Goal: Find specific page/section: Find specific page/section

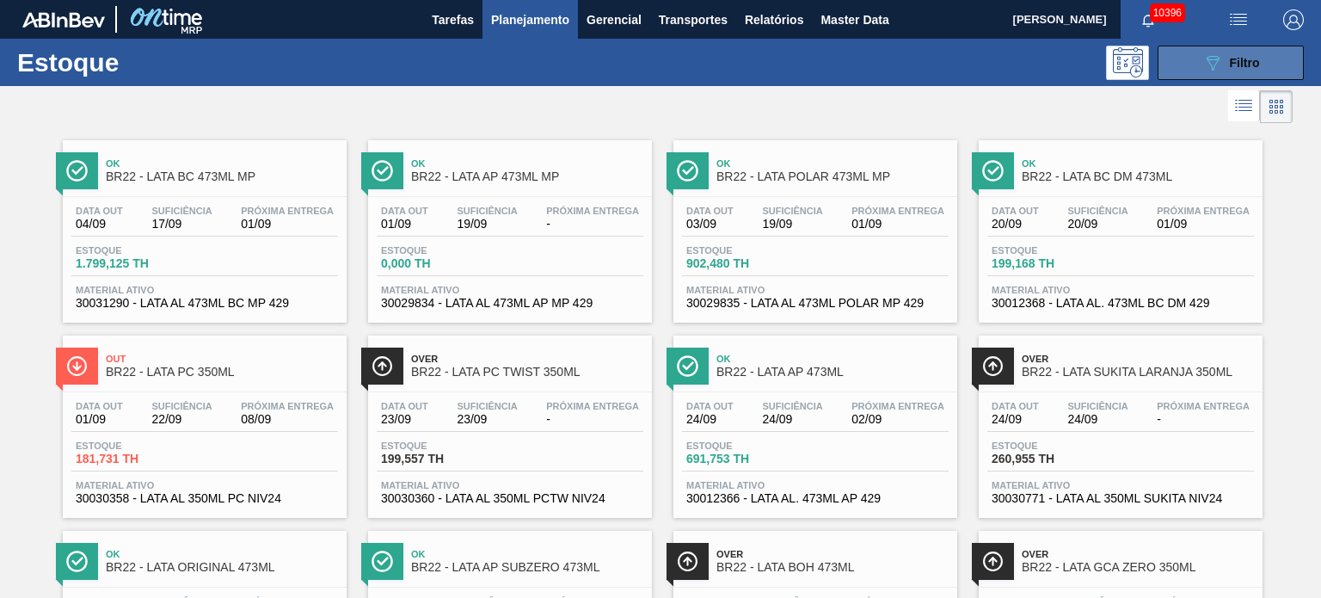
click at [1221, 55] on div "089F7B8B-B2A5-4AFE-B5C0-19BA573D28AC Filtro" at bounding box center [1231, 62] width 58 height 21
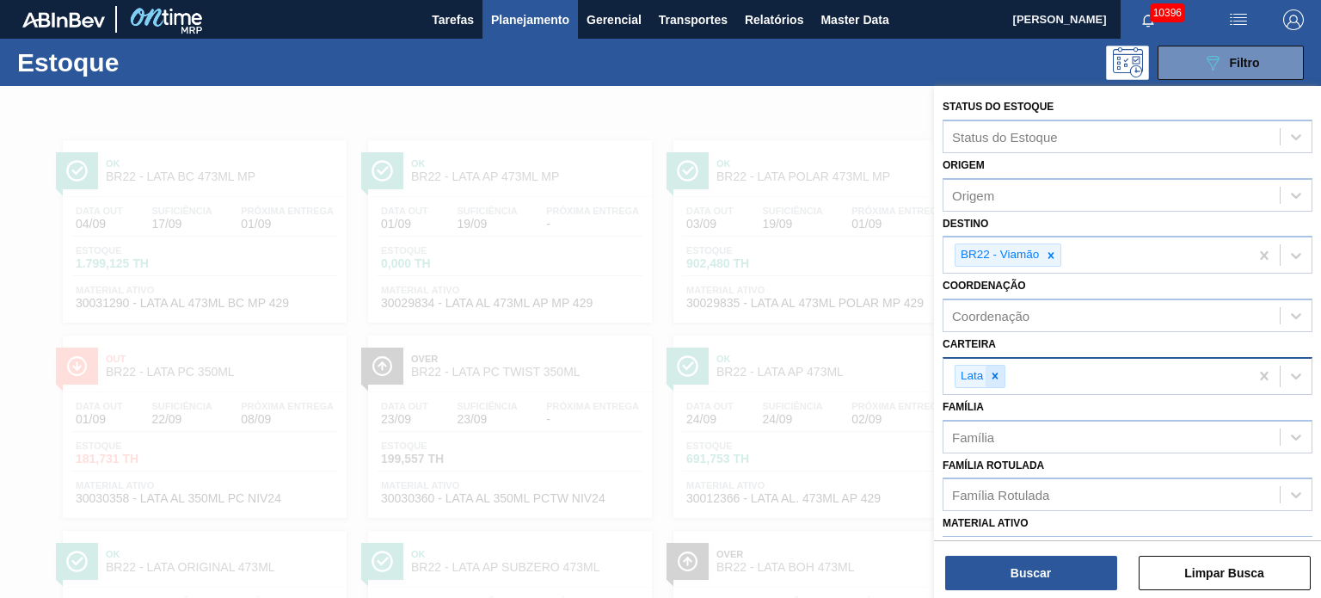
drag, startPoint x: 996, startPoint y: 371, endPoint x: 1044, endPoint y: 267, distance: 115.4
click at [995, 371] on icon at bounding box center [995, 376] width 12 height 12
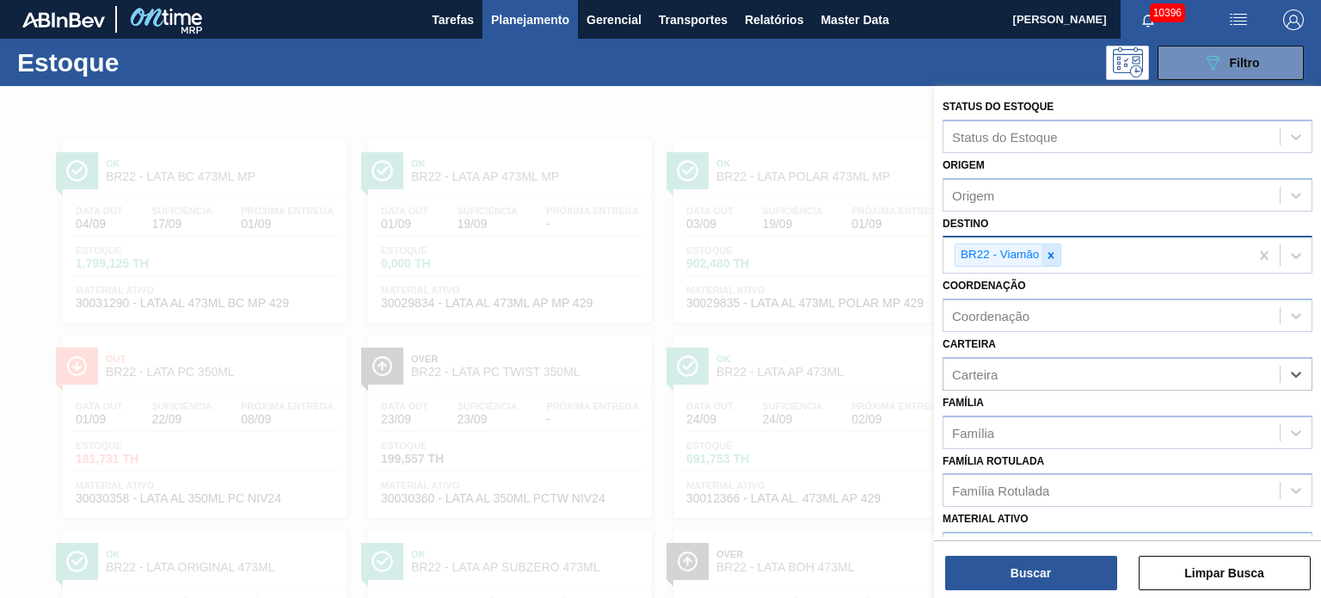
click at [1052, 249] on icon at bounding box center [1051, 255] width 12 height 12
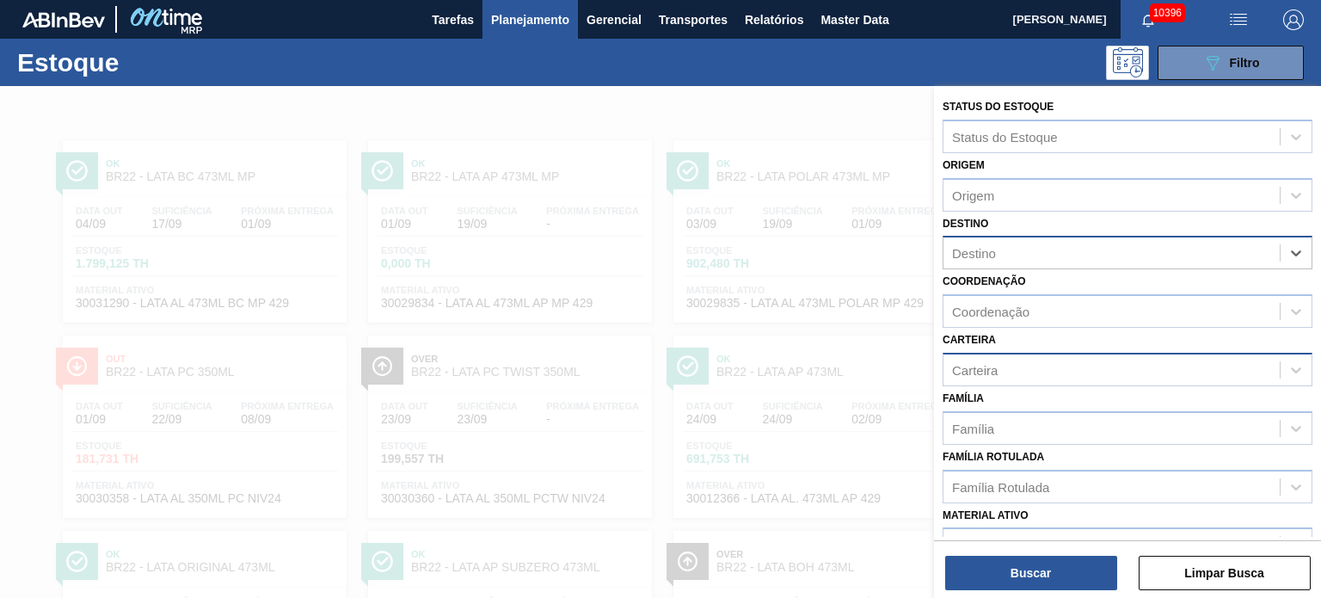
click at [1011, 369] on div "Carteira" at bounding box center [1111, 369] width 336 height 25
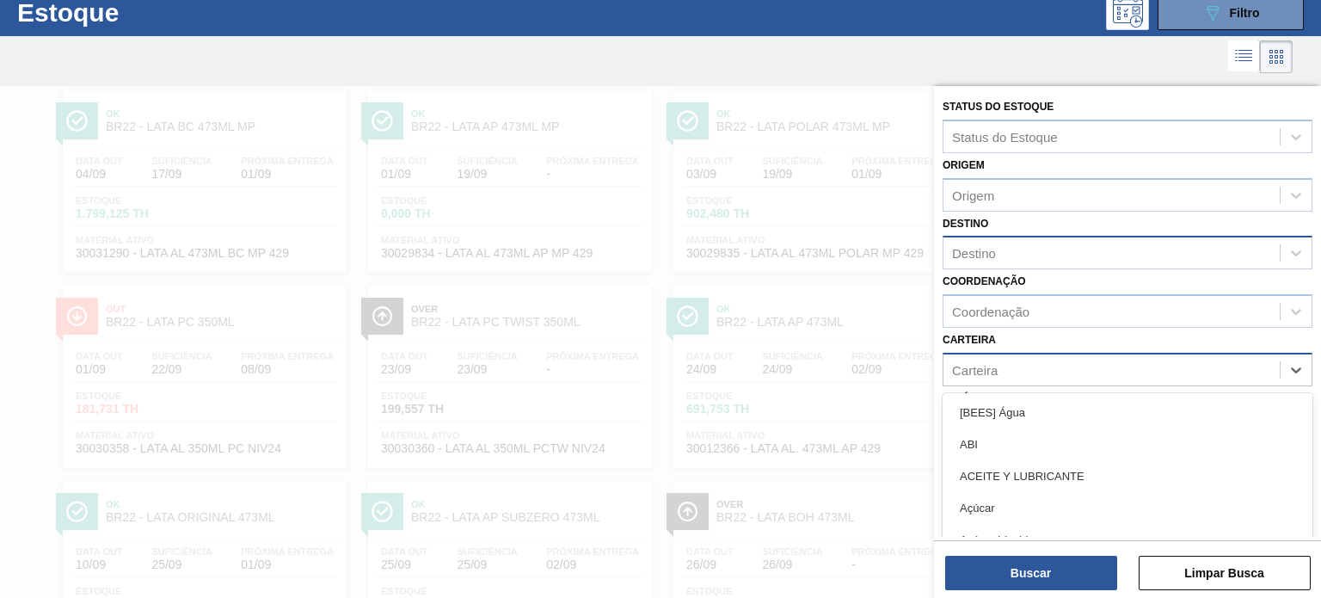
scroll to position [58, 0]
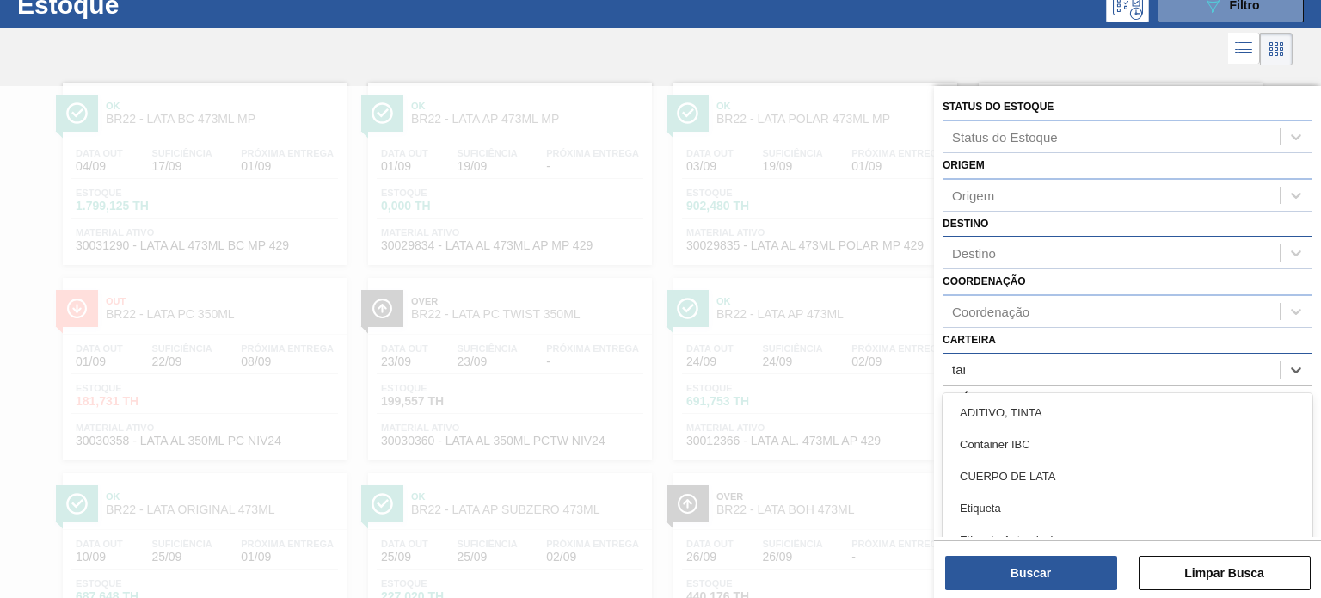
type input "tampa"
click at [1024, 402] on div "Tampa" at bounding box center [1127, 412] width 370 height 32
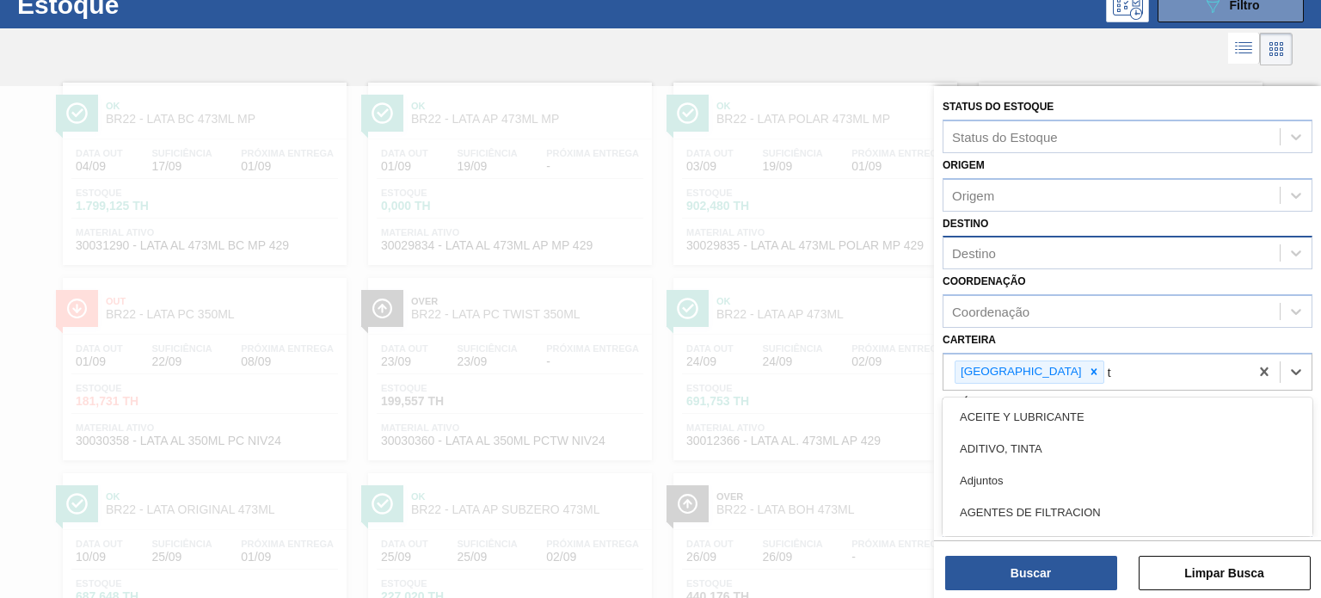
scroll to position [119, 0]
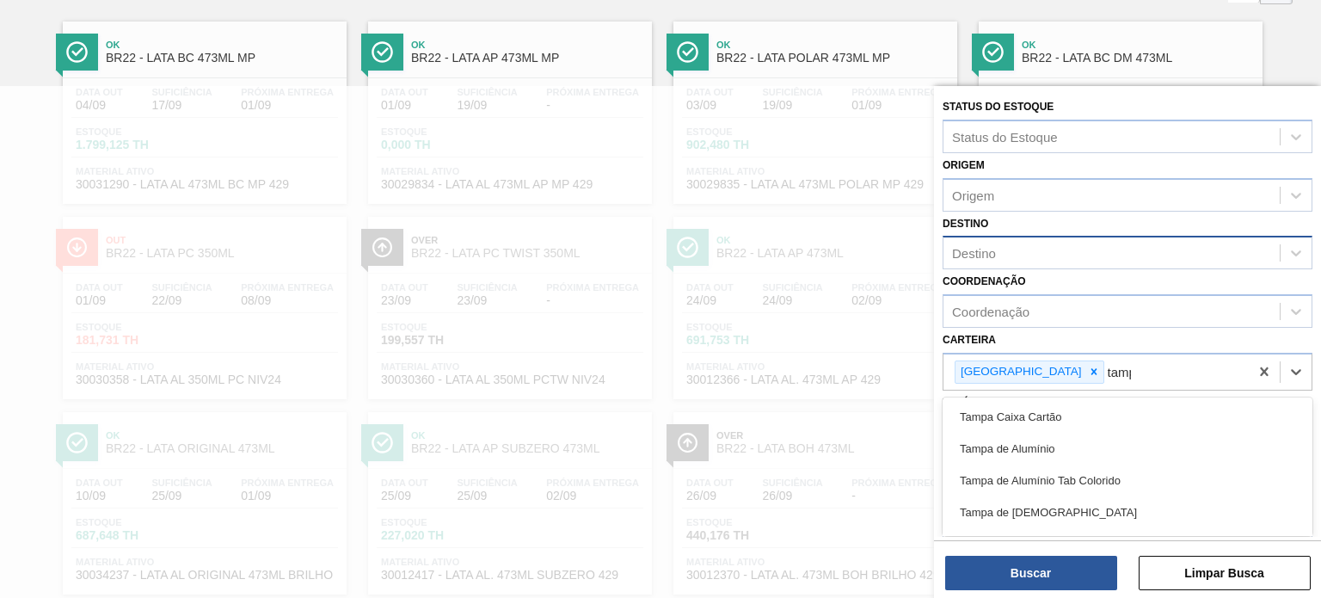
type input "tampa"
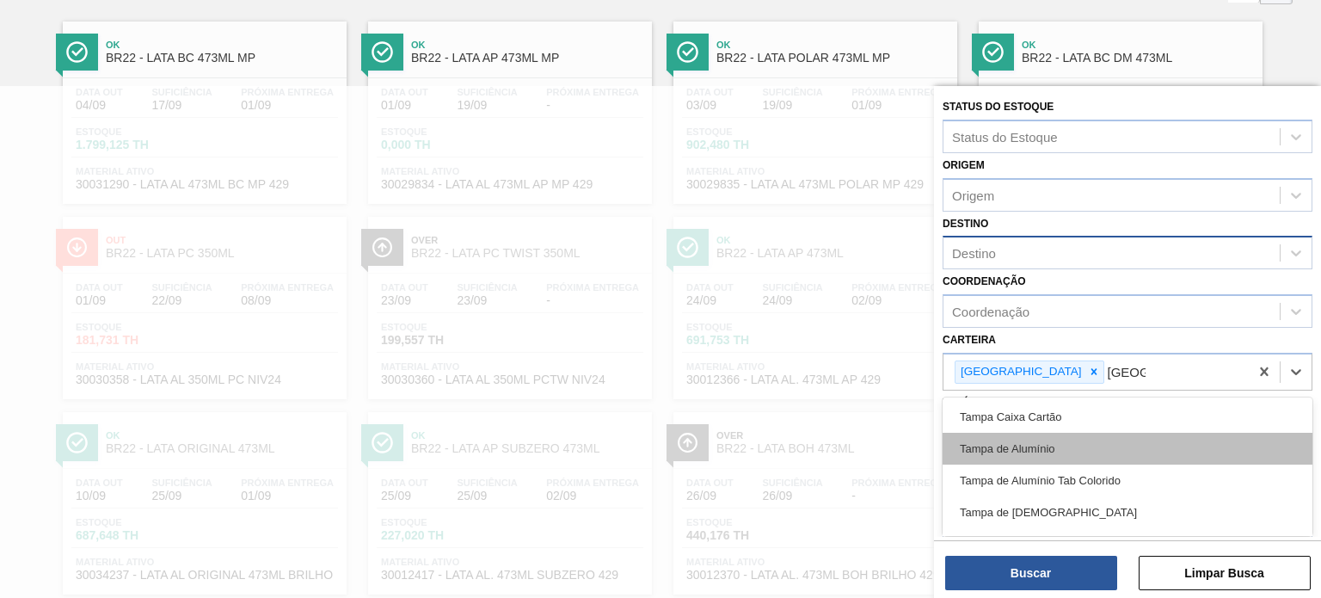
click at [1045, 433] on div "Tampa de Alumínio" at bounding box center [1127, 449] width 370 height 32
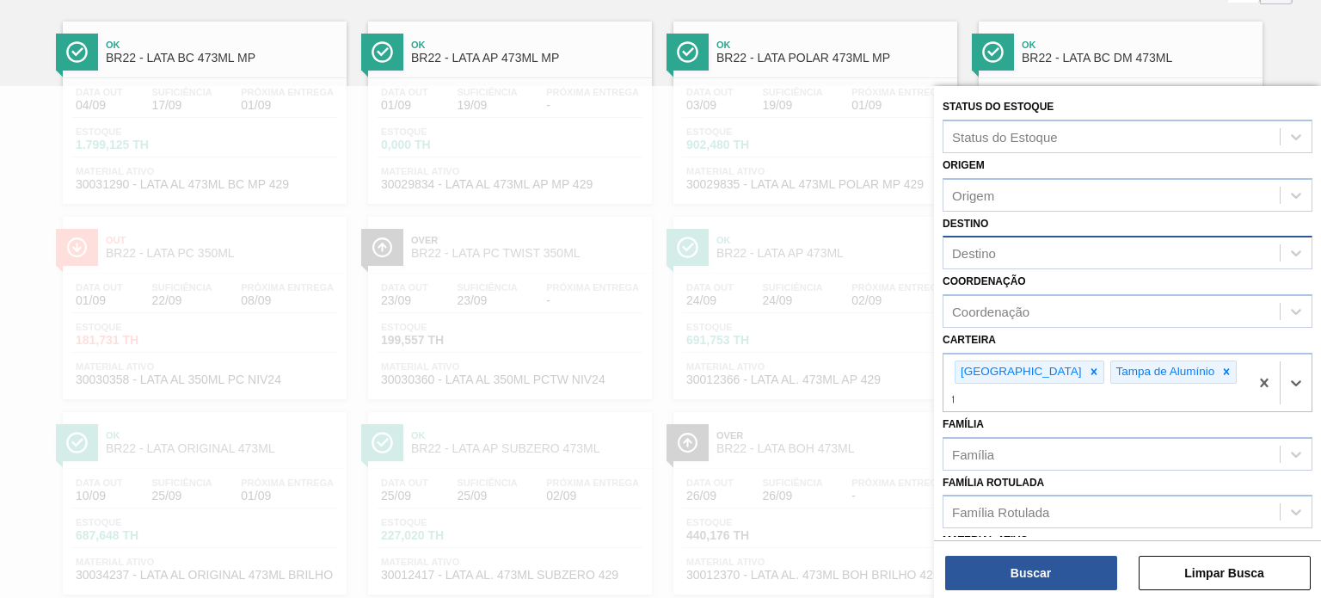
scroll to position [180, 0]
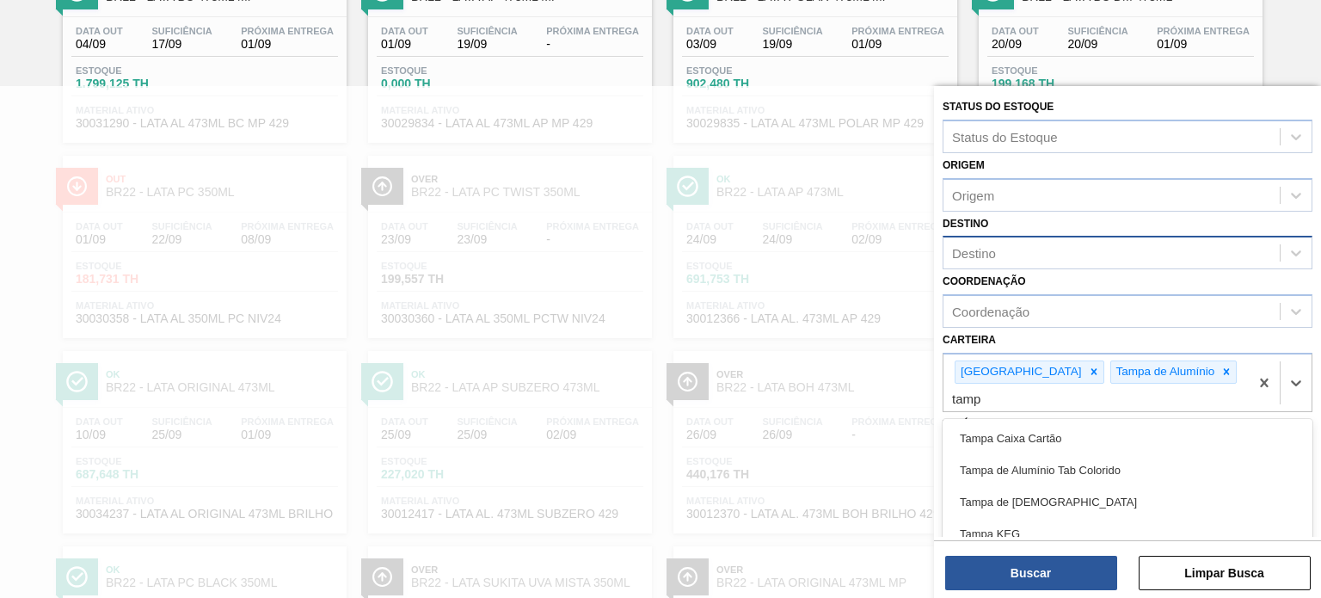
type input "tampa"
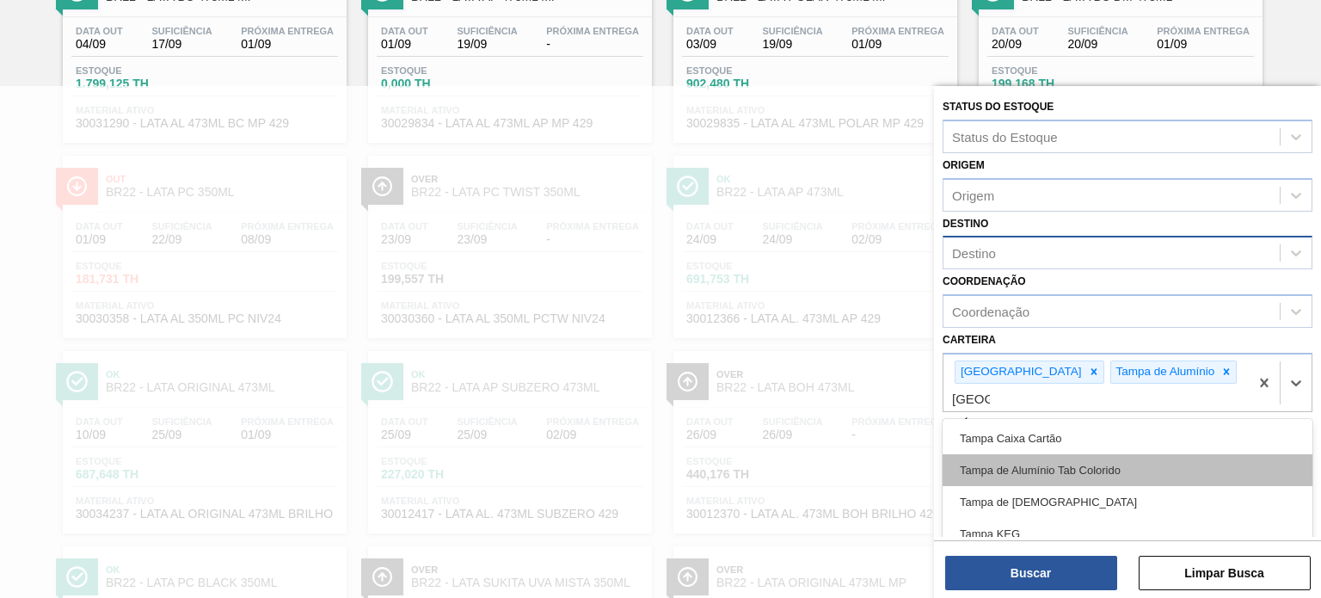
click at [1051, 454] on div "Tampa de Alumínio Tab Colorido" at bounding box center [1127, 470] width 370 height 32
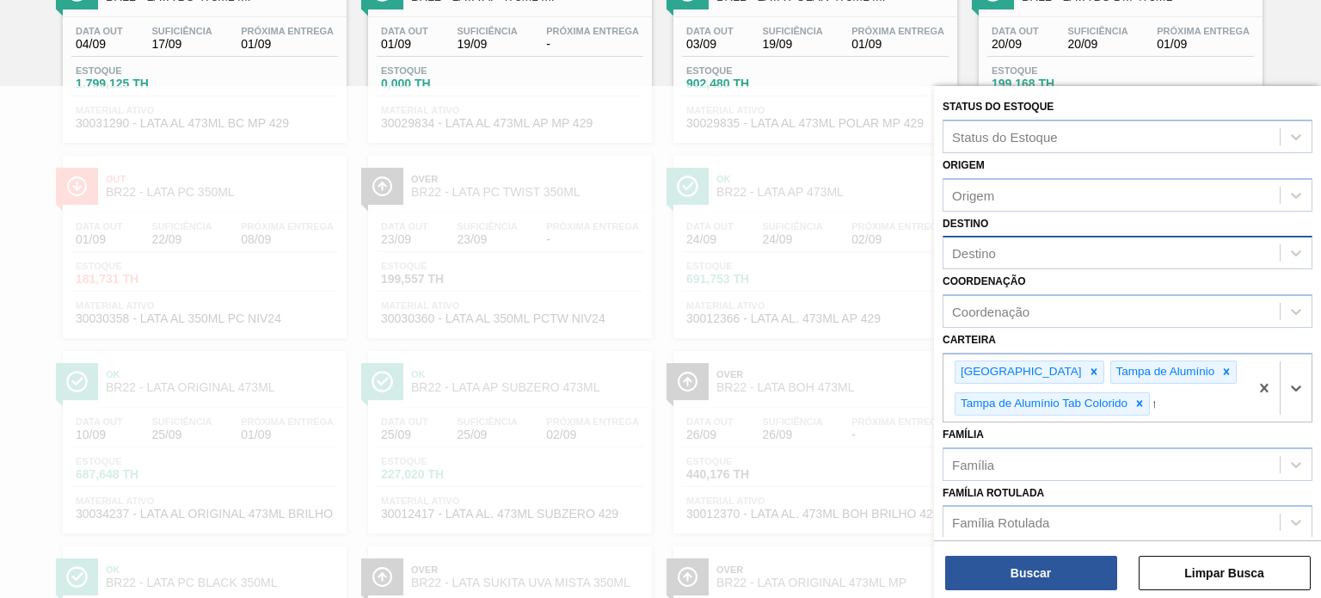
scroll to position [273, 0]
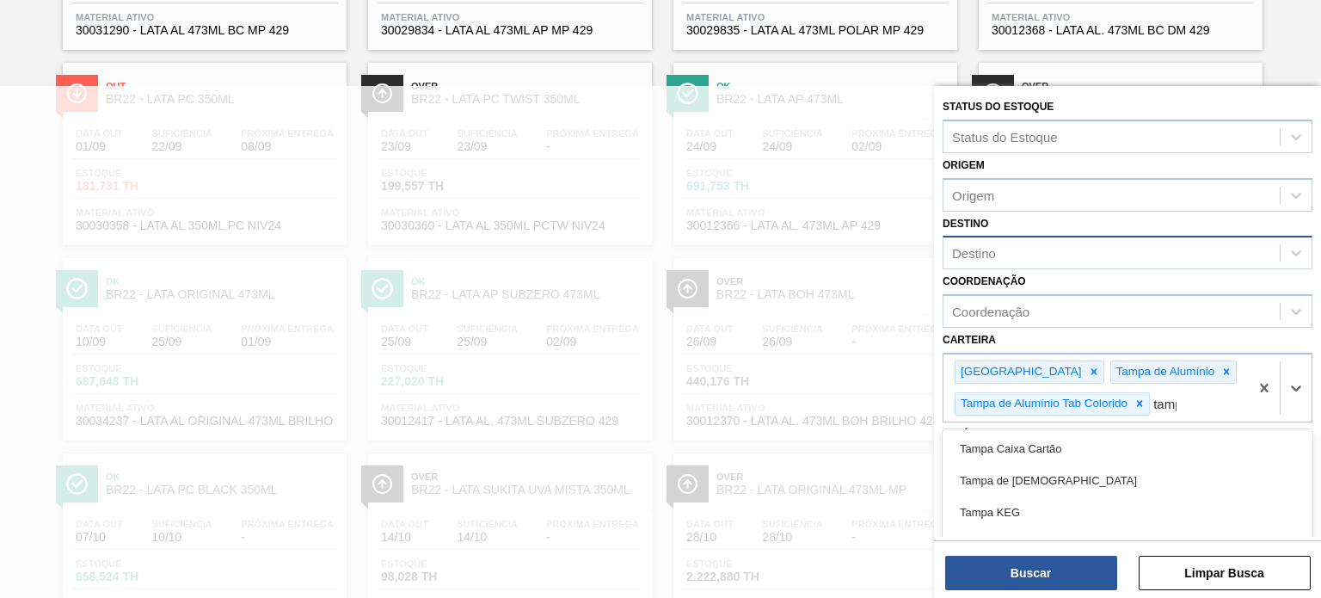
type input "tampa"
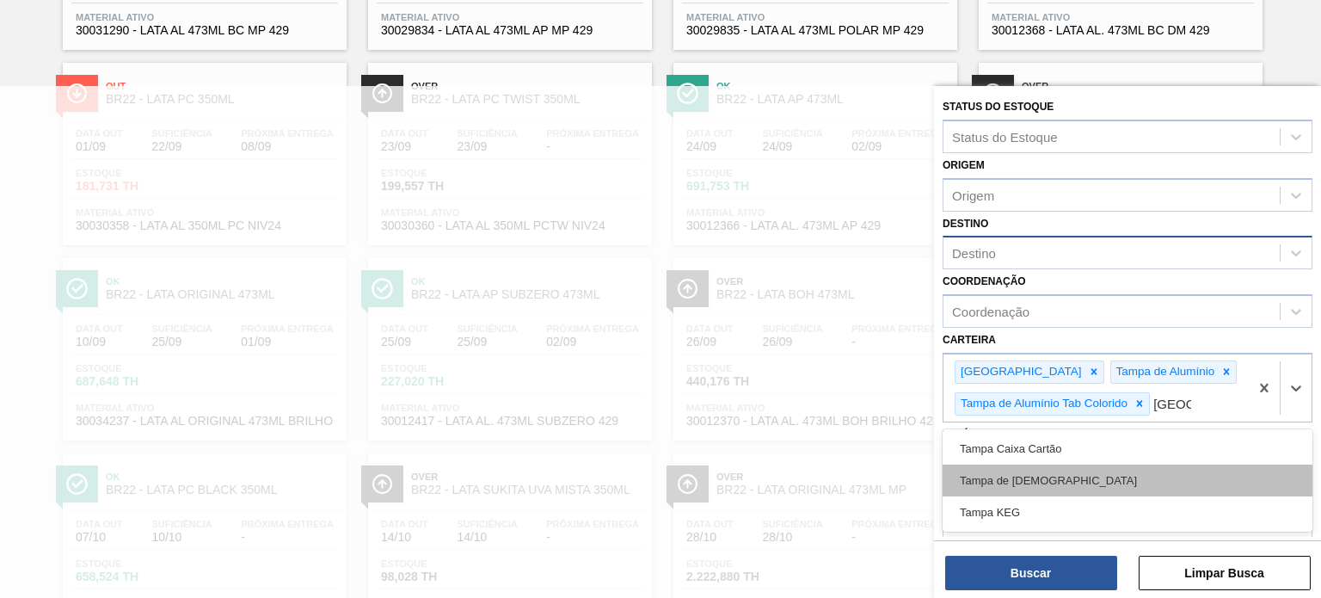
click at [1061, 468] on div "Tampa de Lata" at bounding box center [1127, 480] width 370 height 32
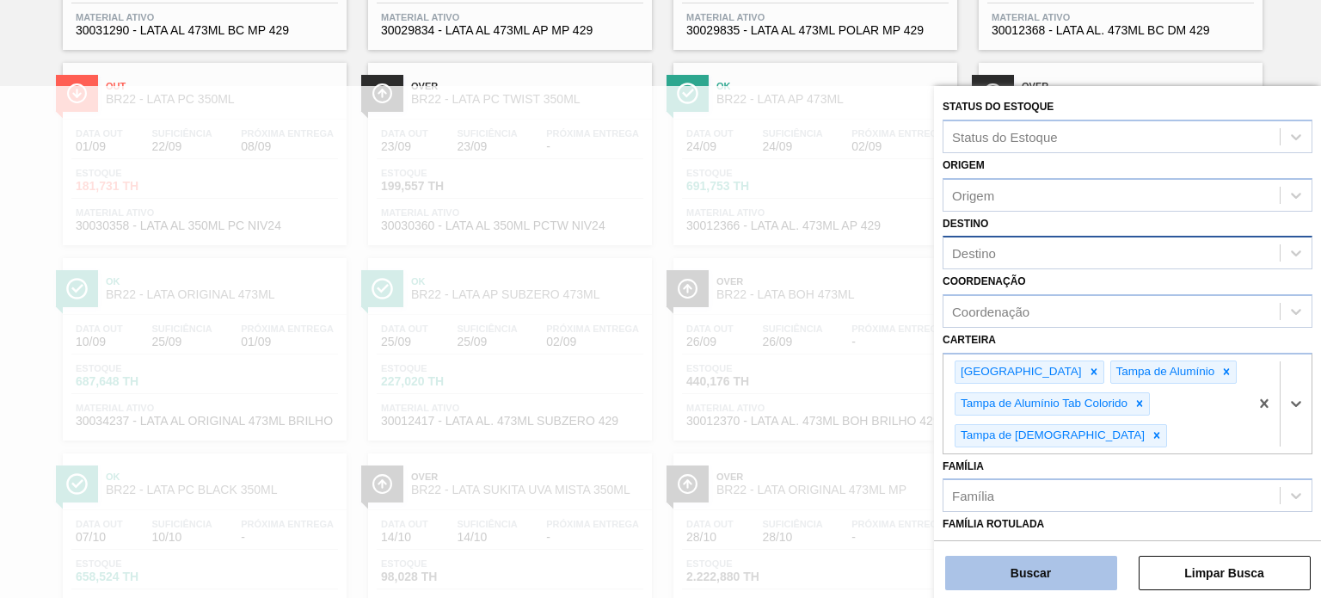
click at [1039, 570] on button "Buscar" at bounding box center [1031, 572] width 172 height 34
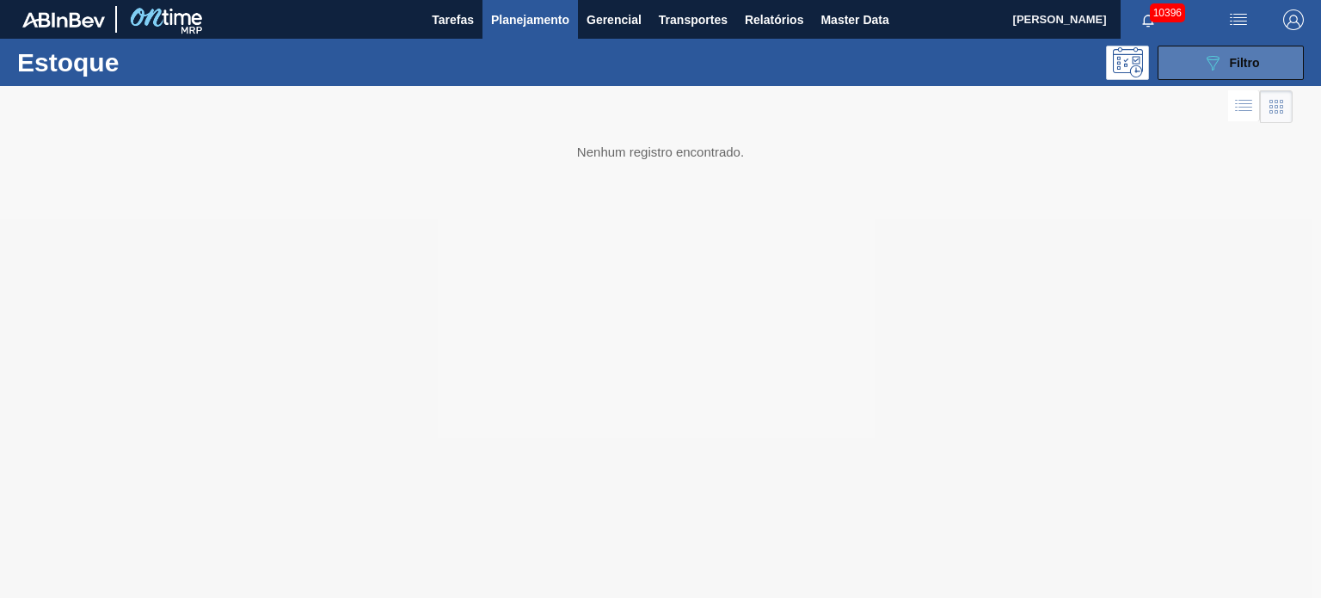
click at [1232, 70] on div "089F7B8B-B2A5-4AFE-B5C0-19BA573D28AC Filtro" at bounding box center [1231, 62] width 58 height 21
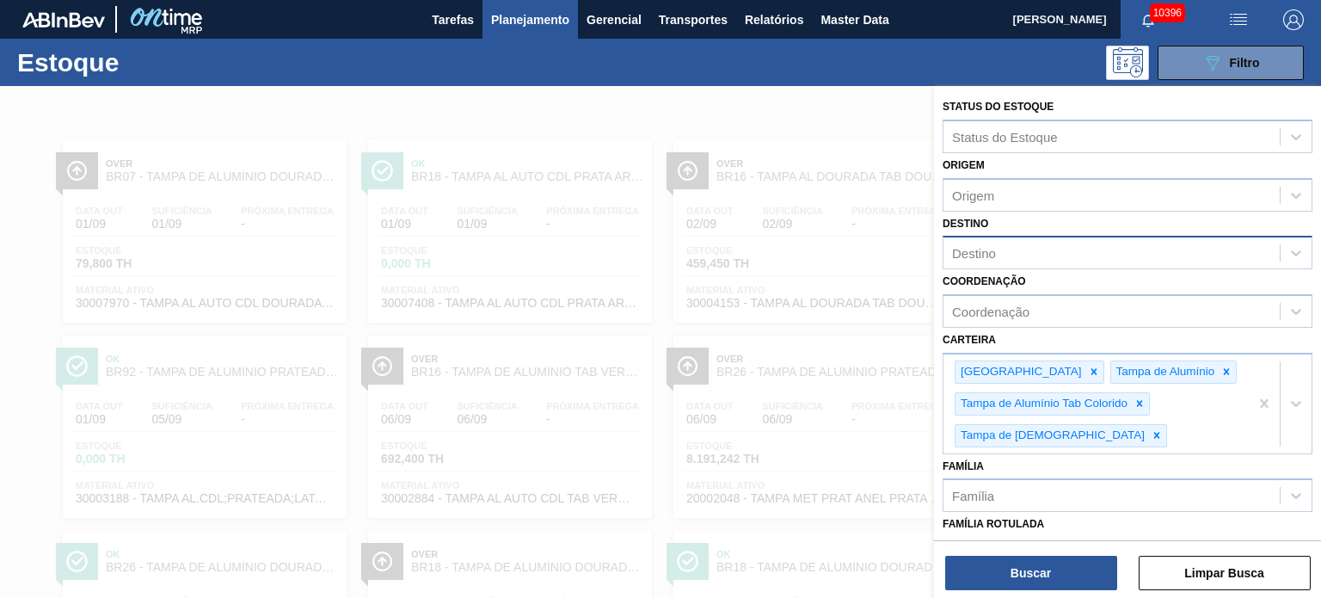
click at [1024, 254] on div "Destino" at bounding box center [1111, 253] width 336 height 25
type input "jua"
click at [1029, 290] on div "BR17 - Juatuba" at bounding box center [1127, 295] width 370 height 32
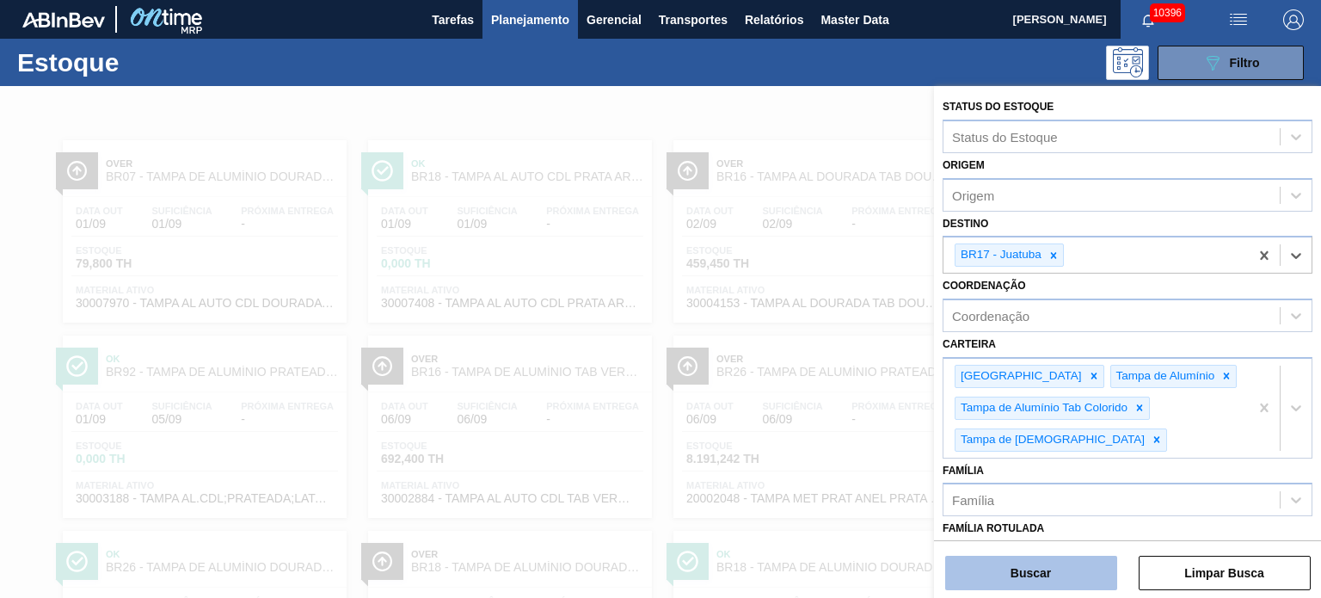
click at [1021, 574] on button "Buscar" at bounding box center [1031, 572] width 172 height 34
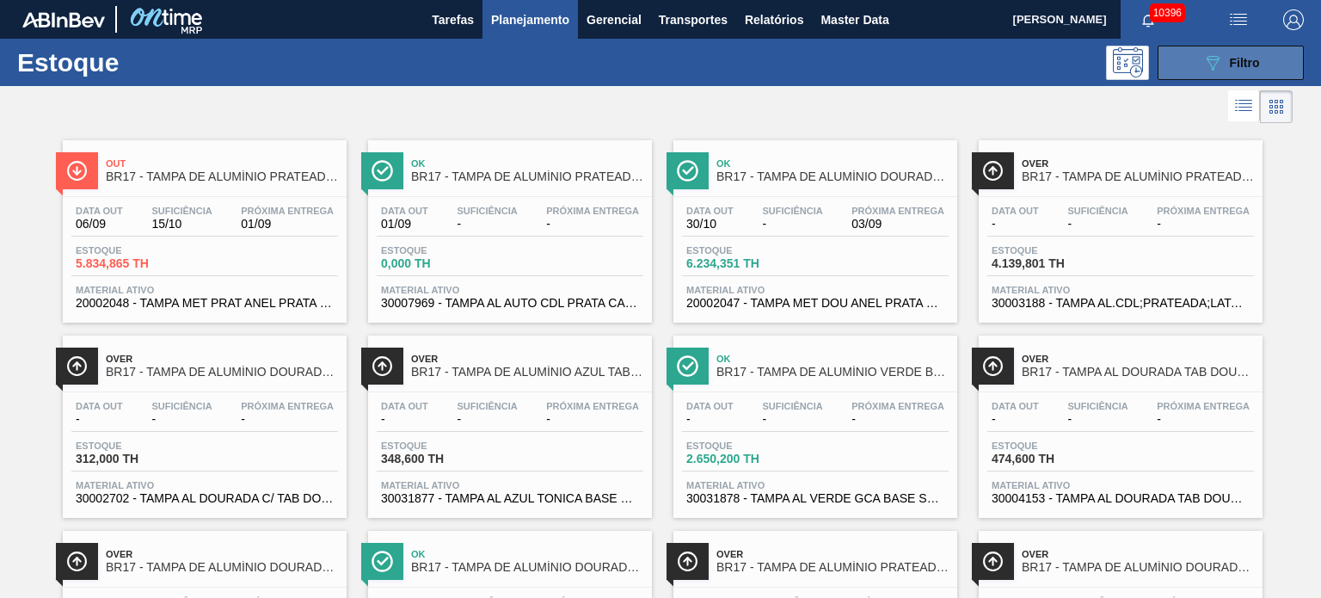
click at [1236, 54] on div "089F7B8B-B2A5-4AFE-B5C0-19BA573D28AC Filtro" at bounding box center [1231, 62] width 58 height 21
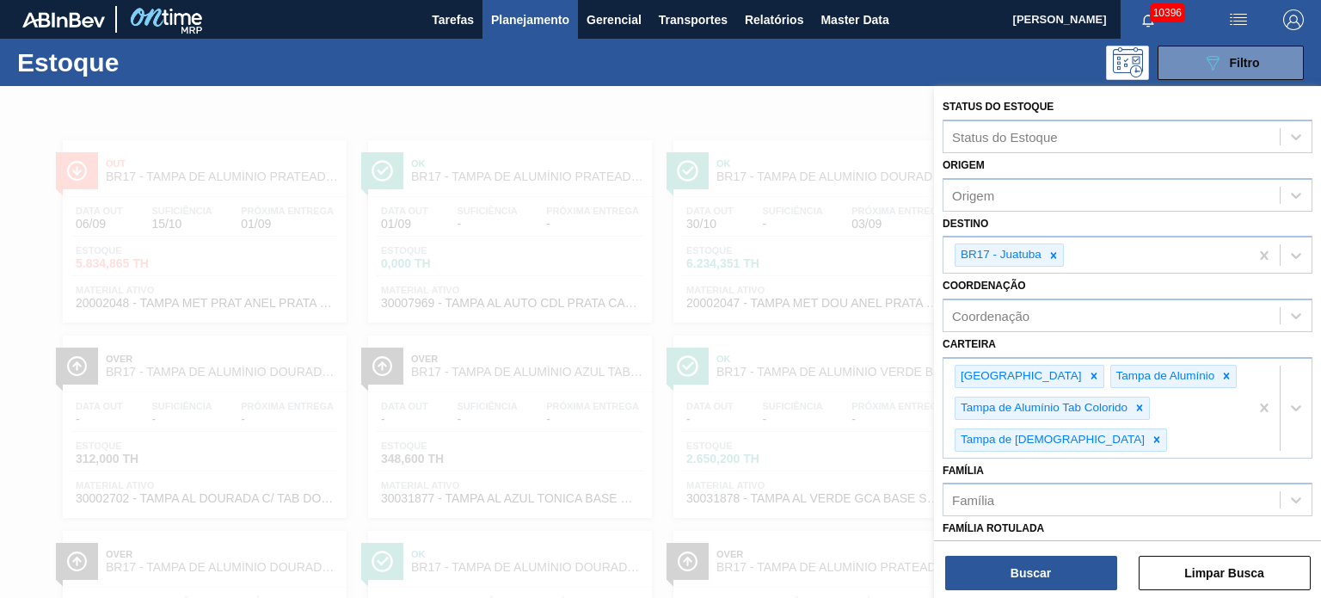
click at [774, 250] on div at bounding box center [660, 385] width 1321 height 598
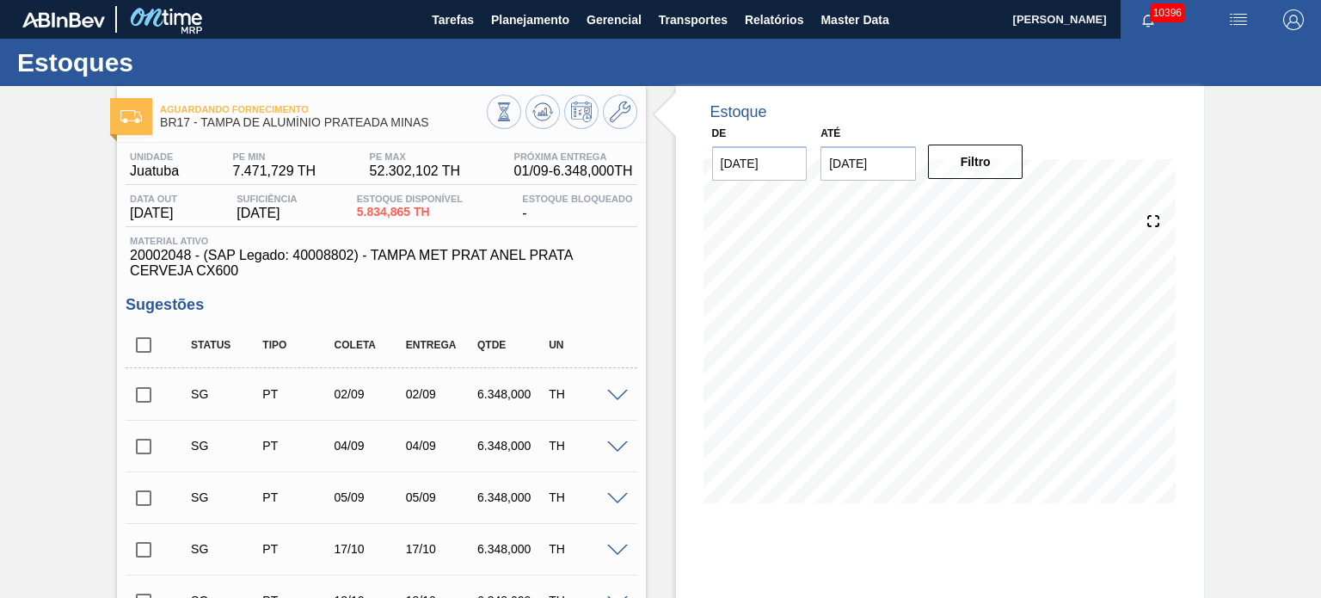
click at [139, 340] on input "checkbox" at bounding box center [144, 345] width 36 height 36
checkbox input "true"
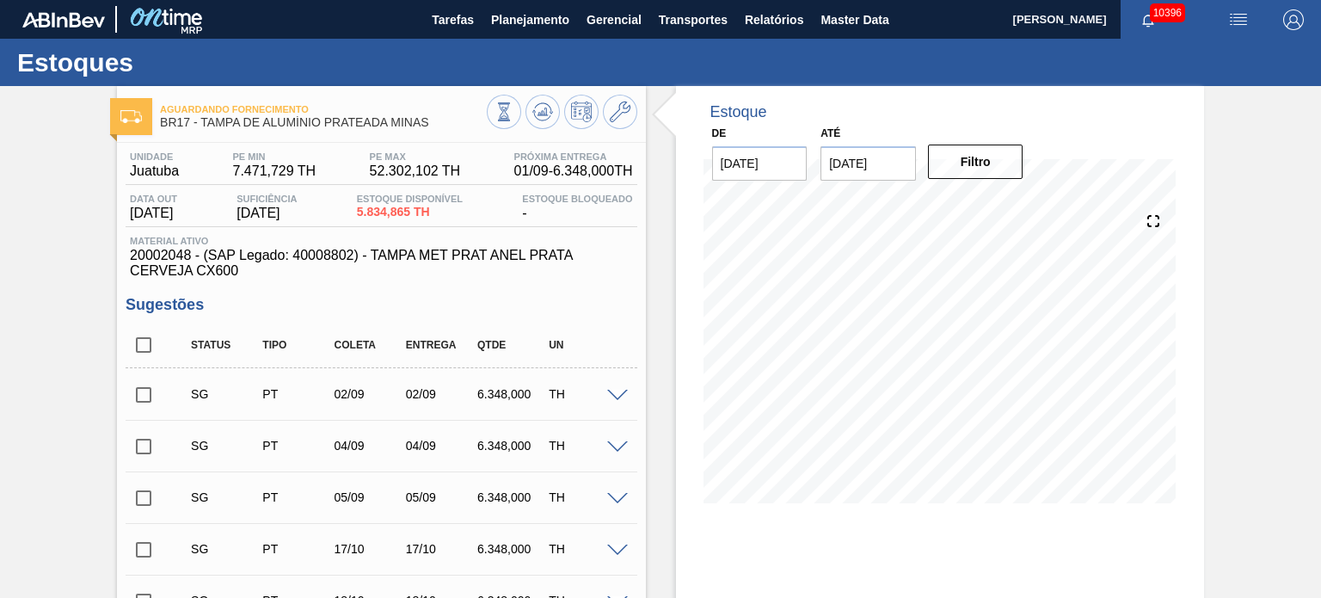
checkbox input "true"
click at [539, 115] on icon at bounding box center [542, 111] width 11 height 8
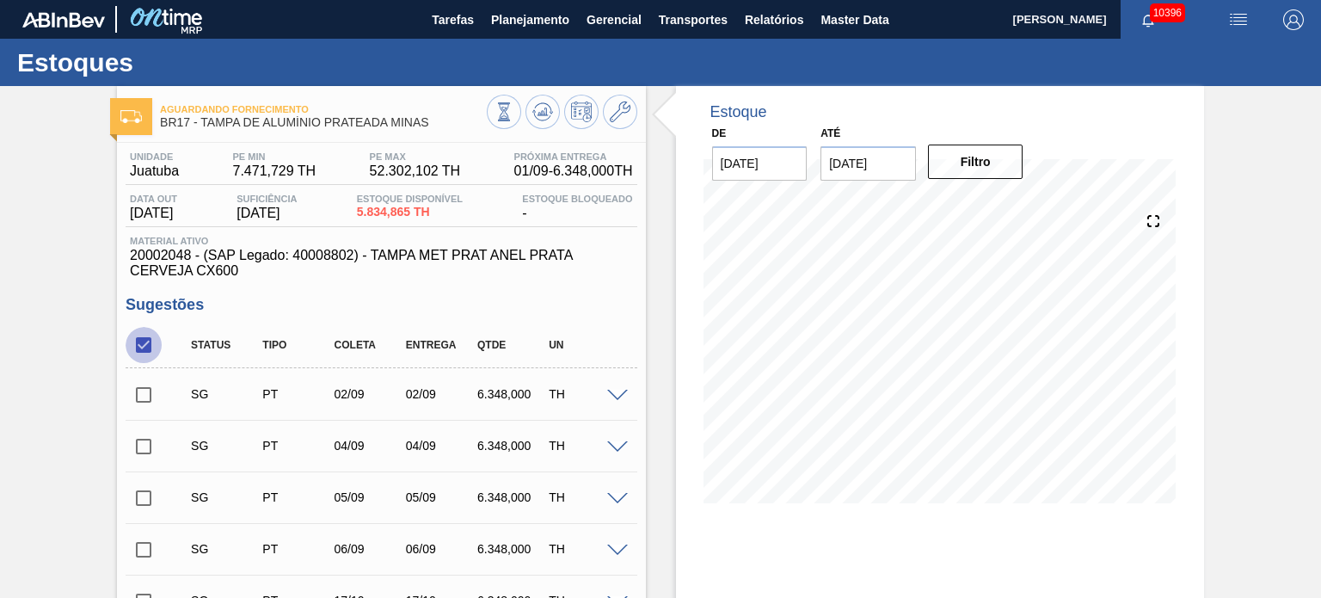
click at [138, 347] on input "checkbox" at bounding box center [144, 345] width 36 height 36
click at [141, 345] on input "checkbox" at bounding box center [144, 345] width 36 height 36
checkbox input "true"
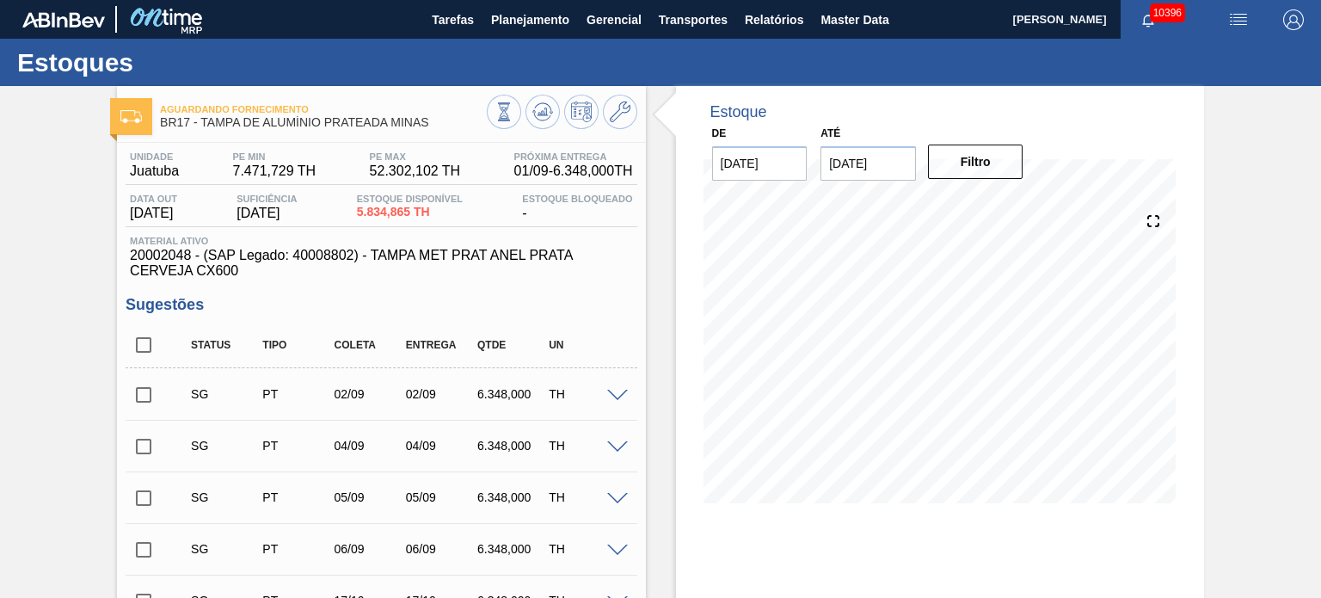
checkbox input "true"
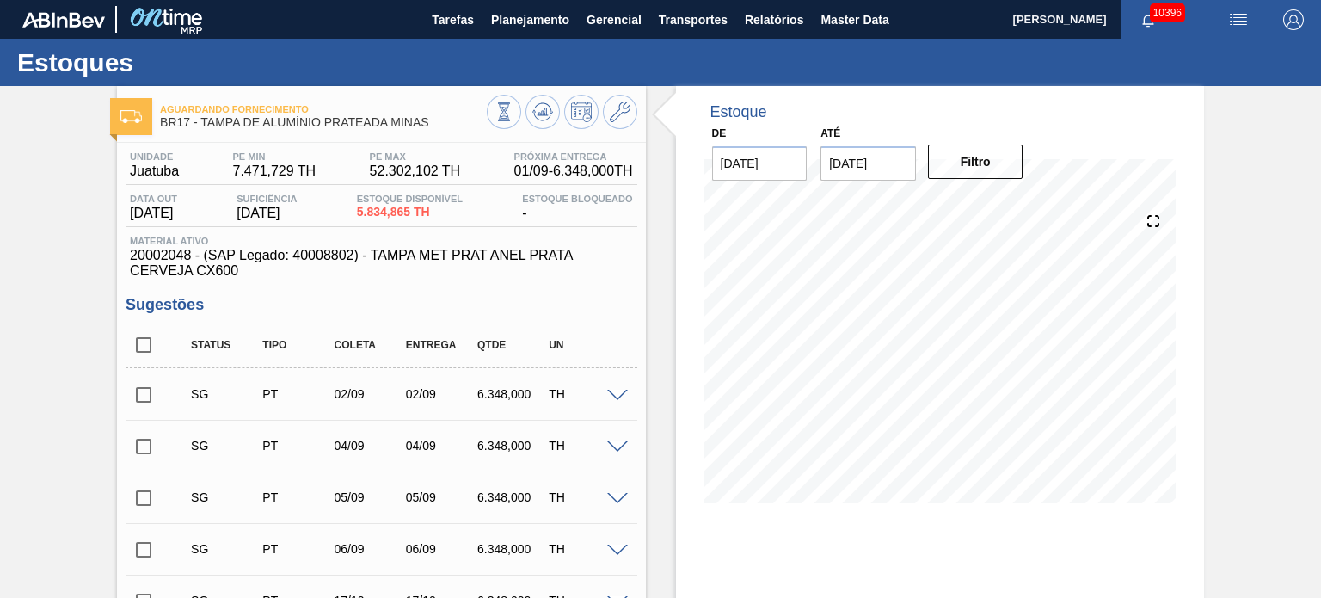
checkbox input "true"
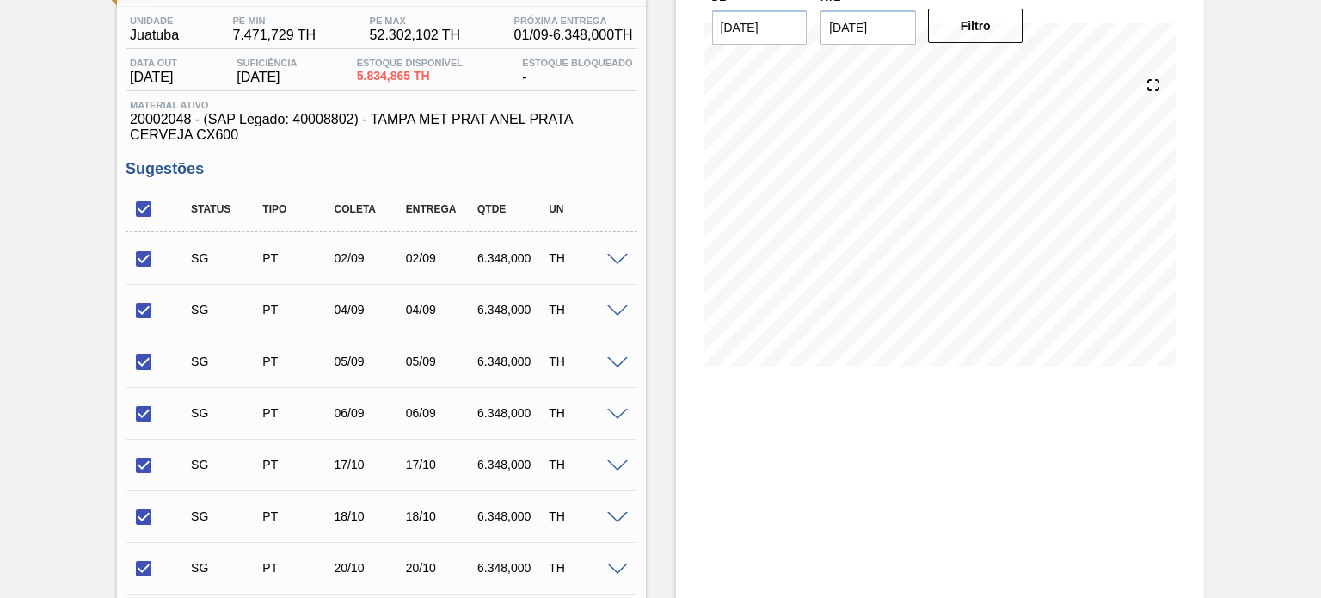
scroll to position [258, 0]
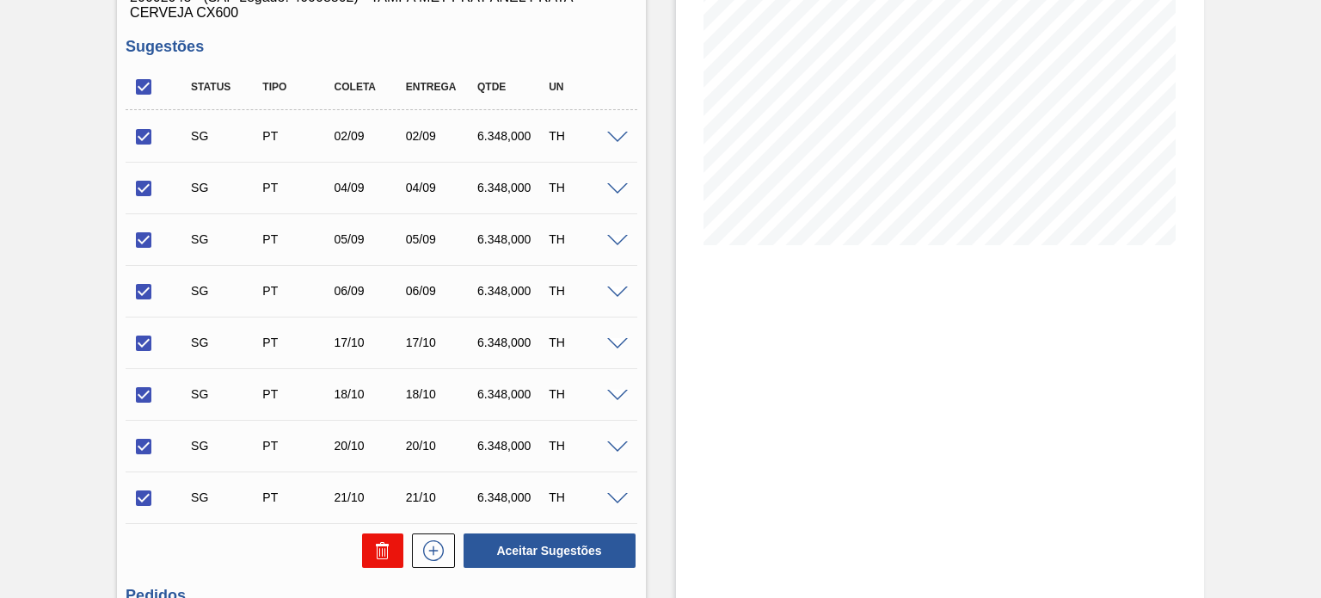
click at [376, 544] on icon at bounding box center [382, 544] width 13 height 3
checkbox input "false"
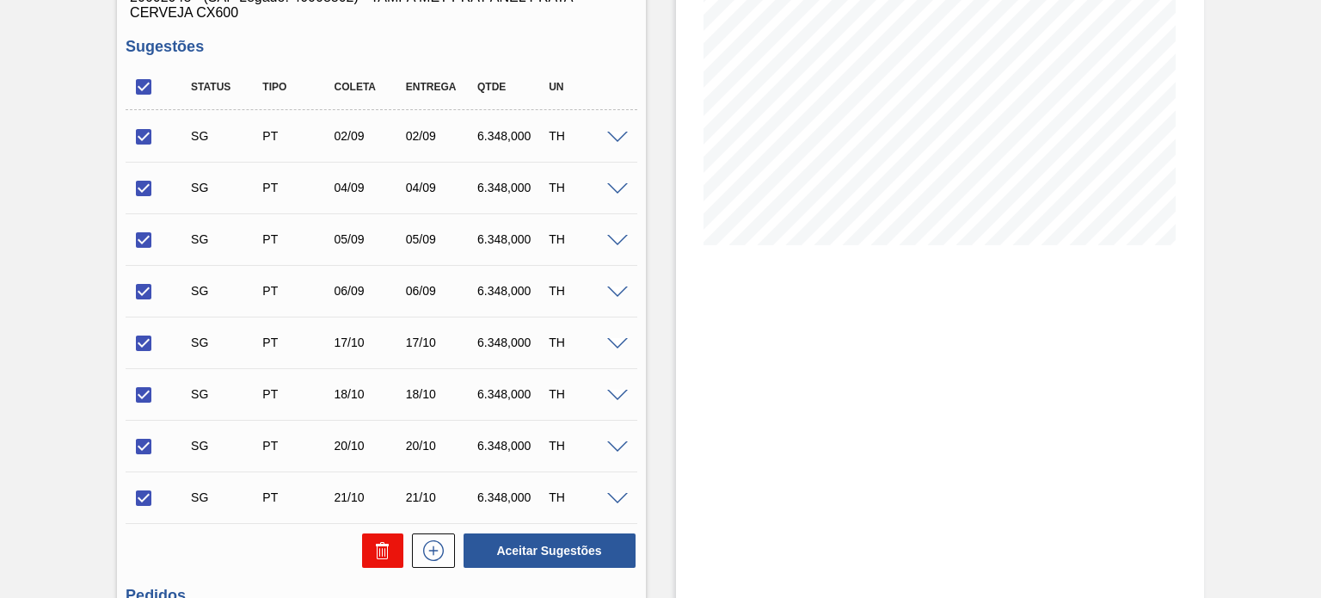
checkbox input "false"
